Goal: Find specific page/section: Find specific page/section

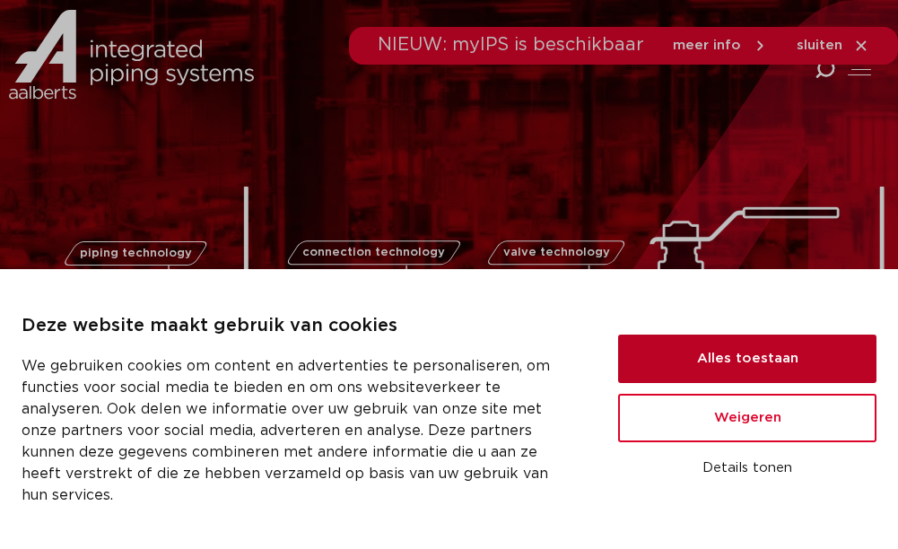
click at [730, 351] on button "Alles toestaan" at bounding box center [747, 359] width 258 height 48
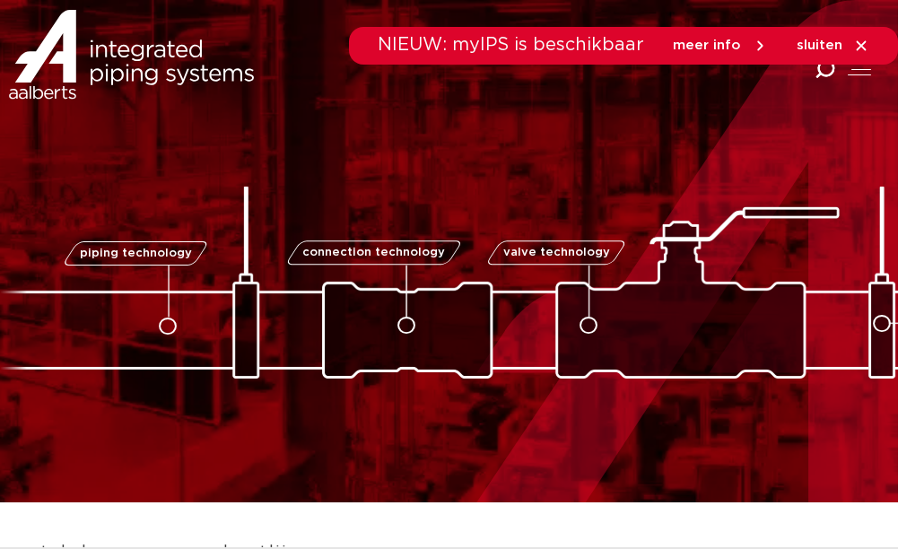
click at [715, 43] on span "meer info" at bounding box center [707, 45] width 68 height 13
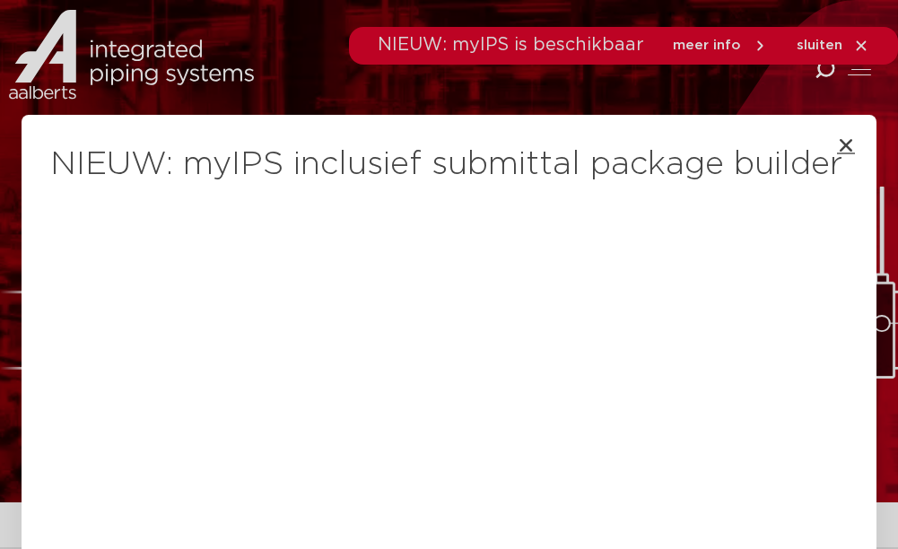
click at [838, 144] on icon "Close" at bounding box center [846, 145] width 18 height 18
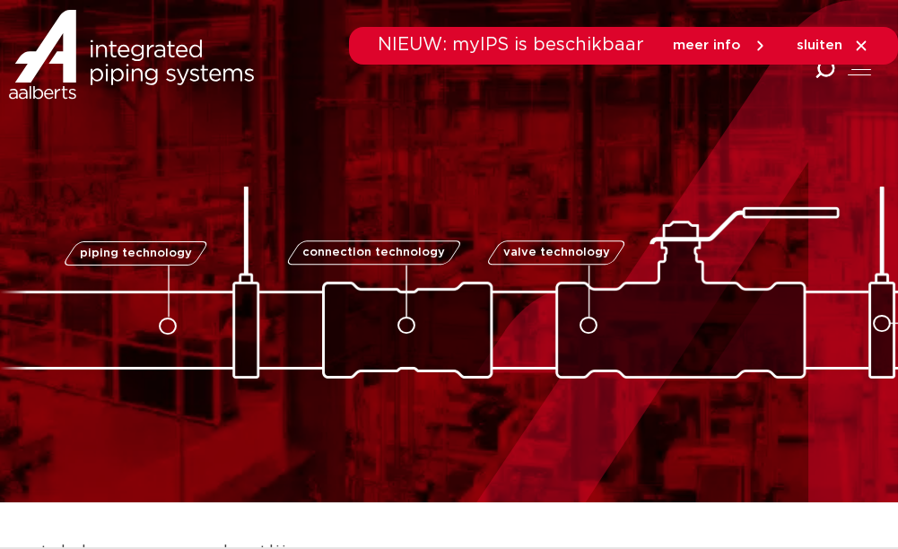
click at [858, 68] on div at bounding box center [859, 69] width 23 height 21
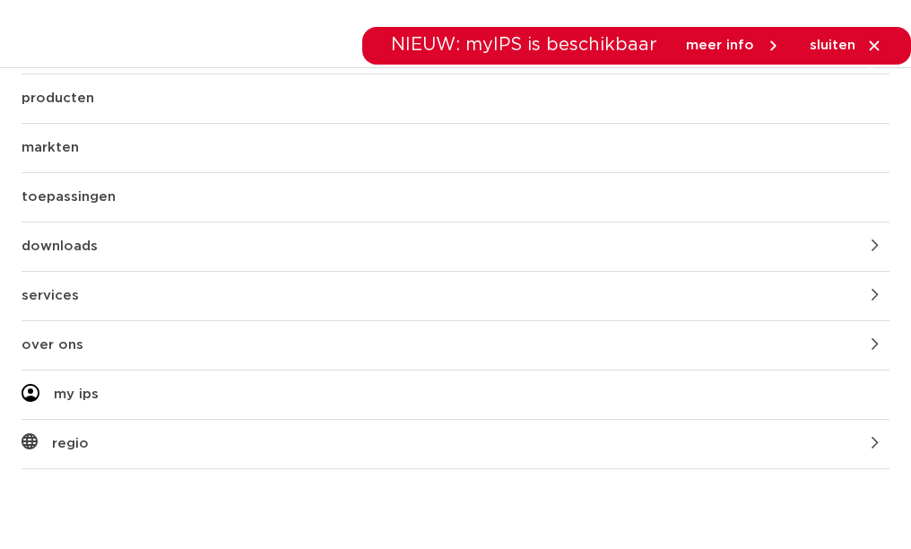
click at [59, 342] on link "over ons" at bounding box center [456, 345] width 868 height 48
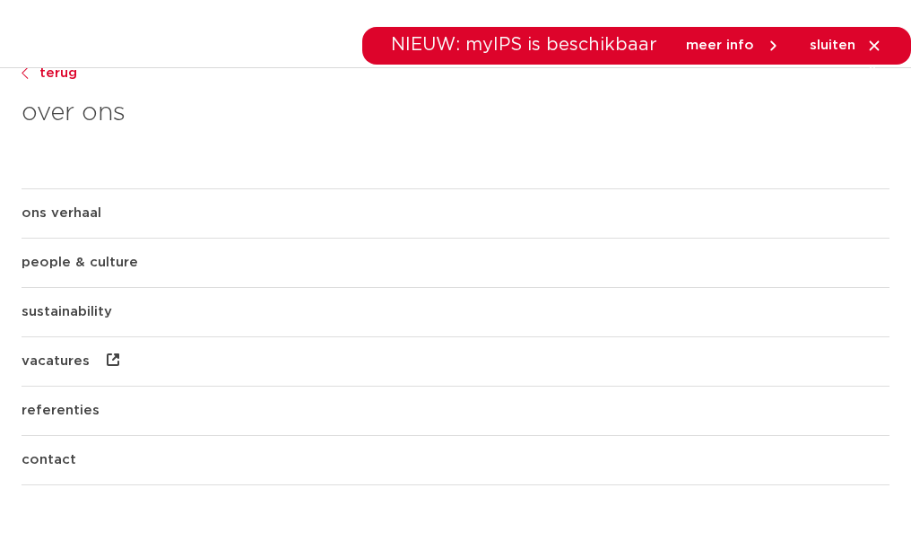
click at [75, 209] on link "ons verhaal" at bounding box center [456, 213] width 868 height 48
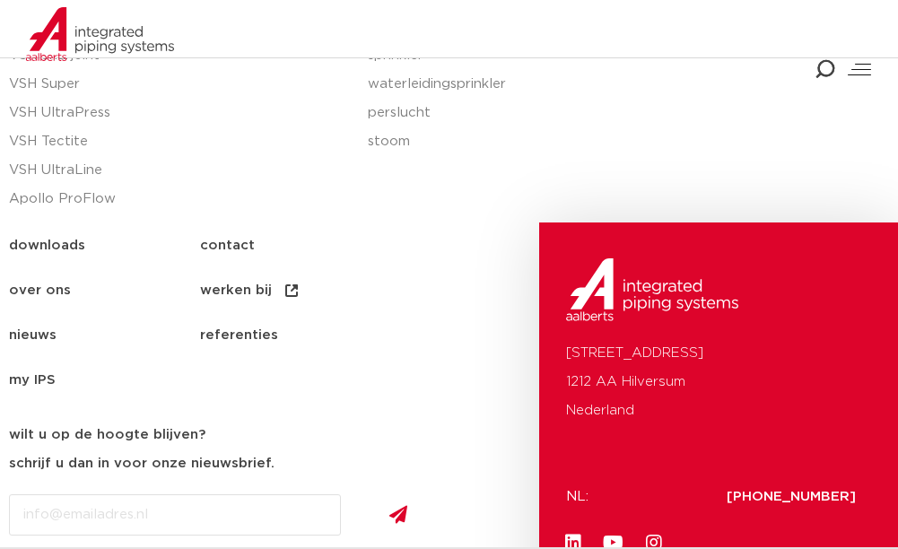
scroll to position [4126, 0]
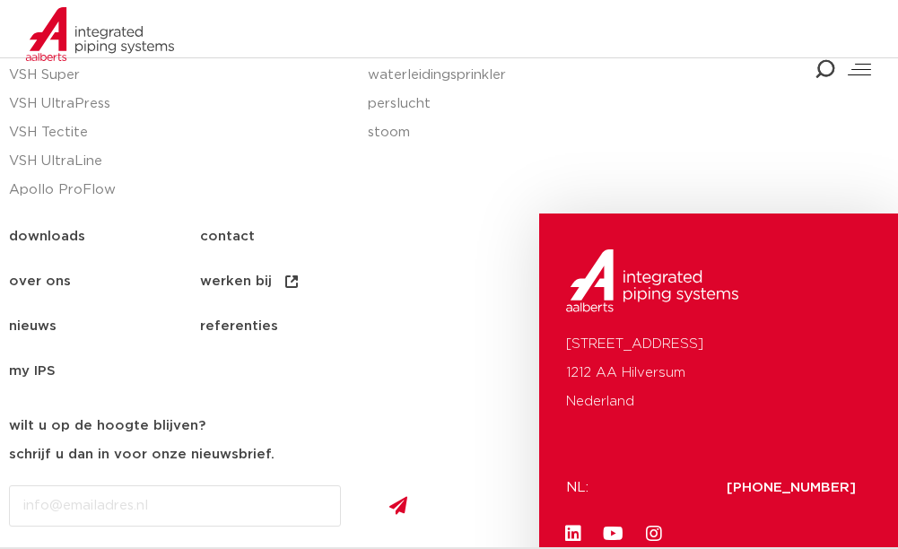
click at [224, 259] on link "werken bij" at bounding box center [295, 281] width 191 height 45
